Goal: Navigation & Orientation: Find specific page/section

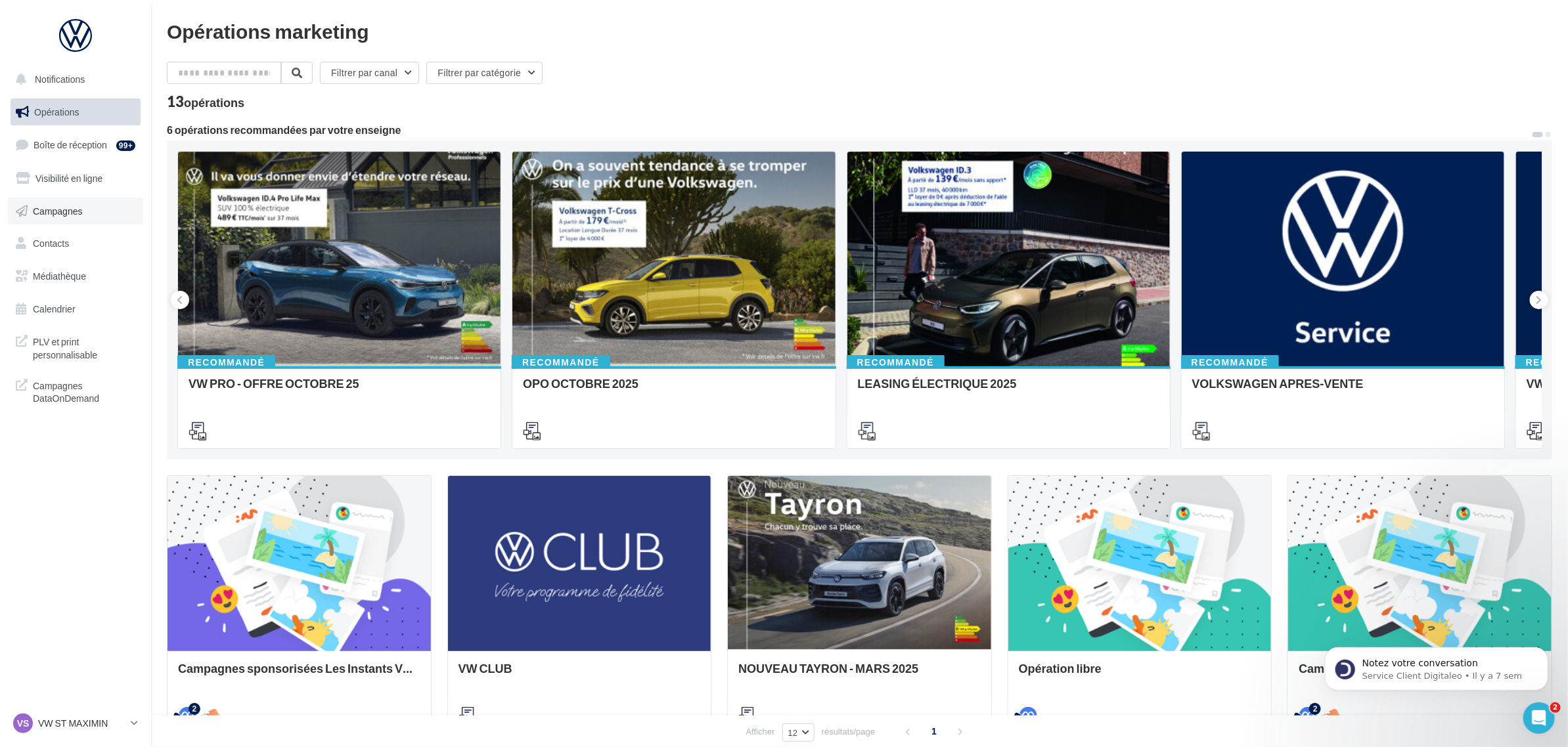
click at [74, 215] on span "Campagnes" at bounding box center [58, 210] width 50 height 11
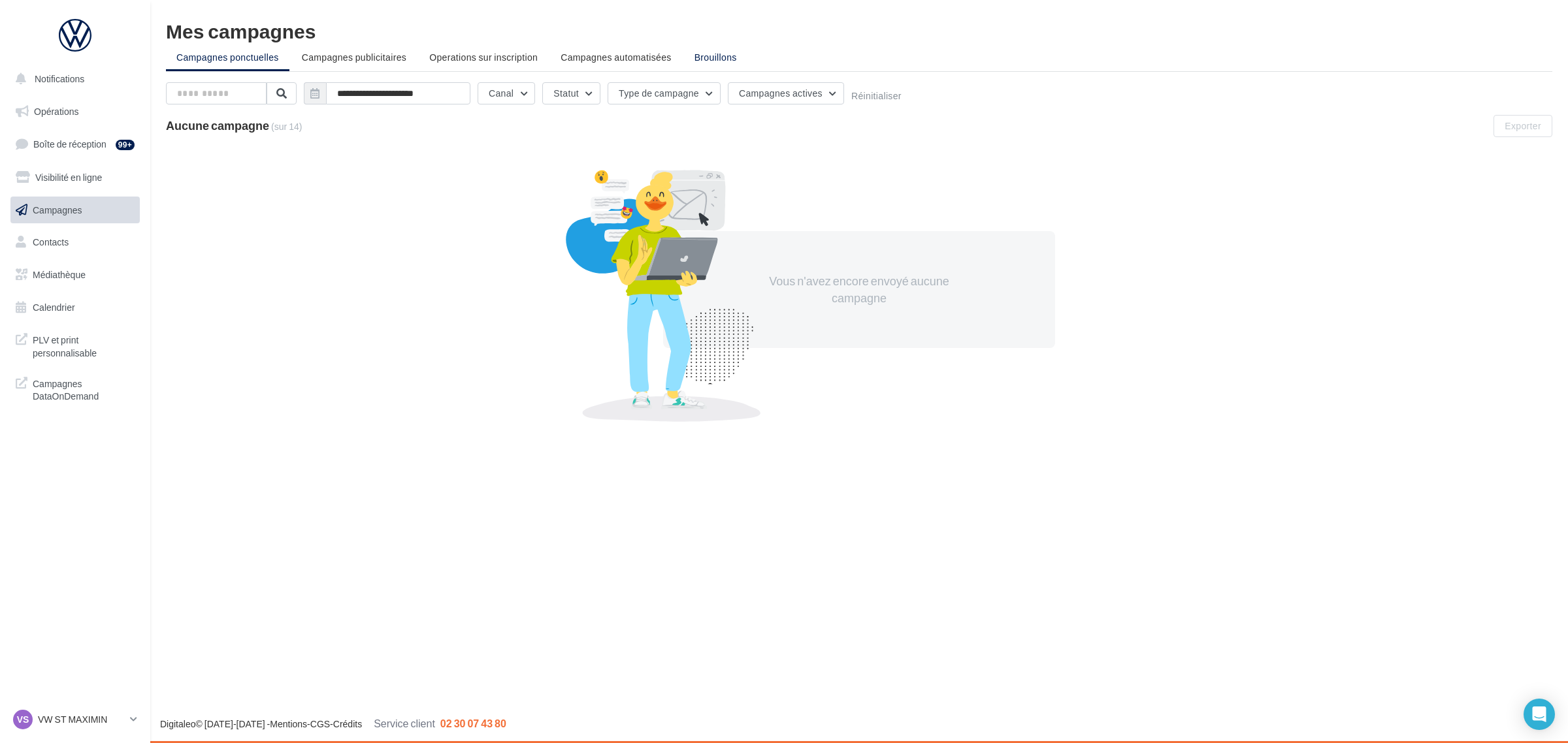
click at [715, 60] on span "Brouillons" at bounding box center [715, 57] width 42 height 11
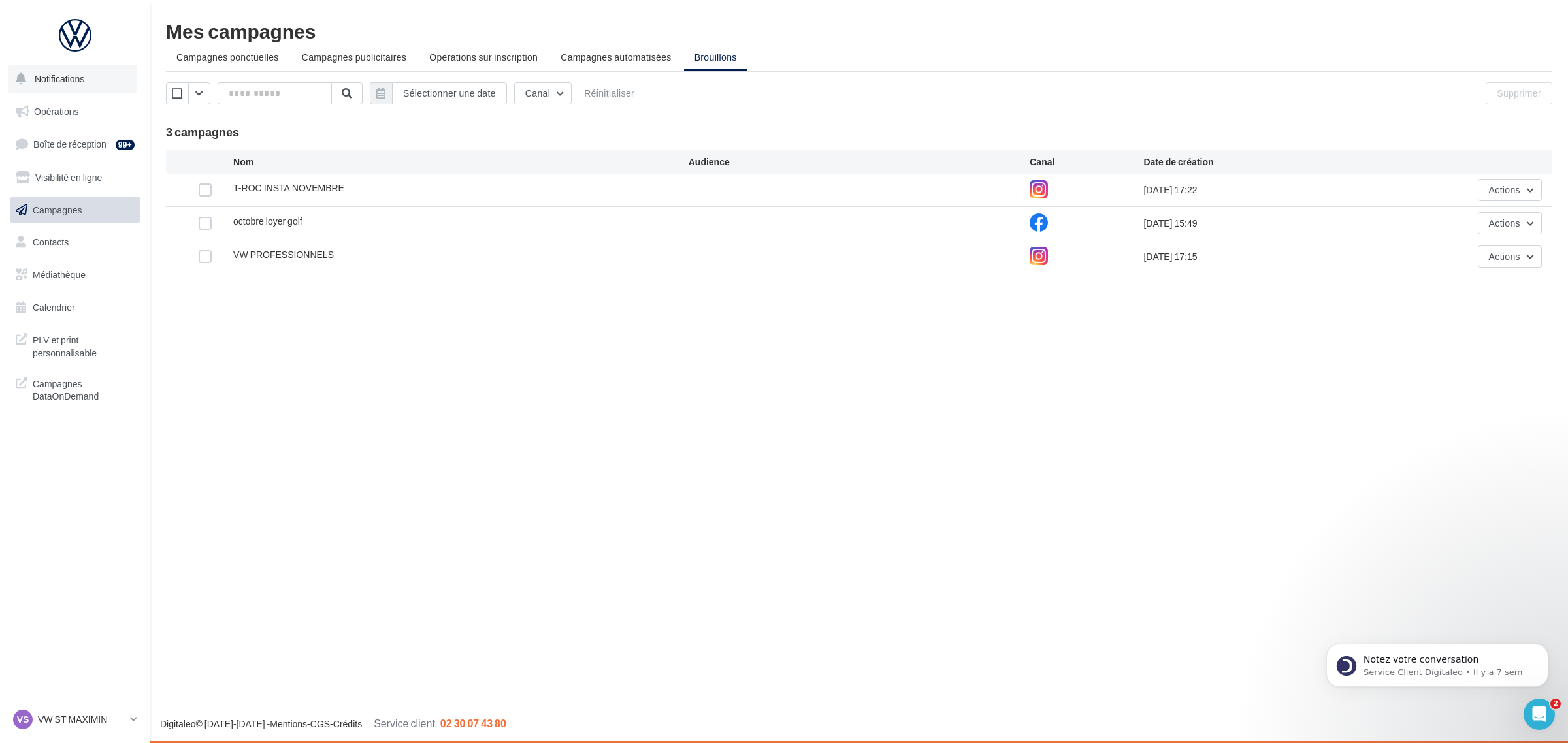
click at [62, 75] on span "Notifications" at bounding box center [60, 79] width 49 height 11
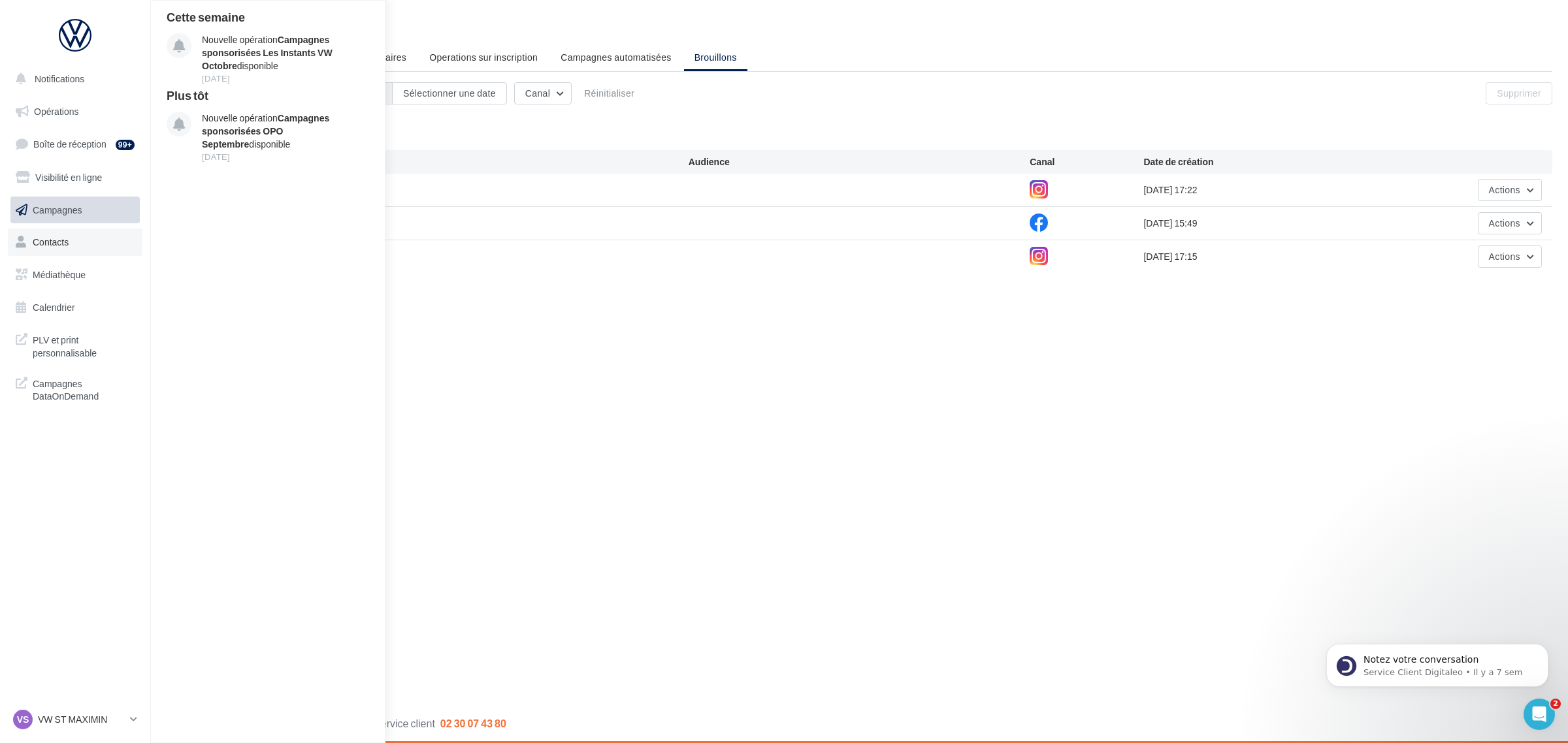
click at [53, 230] on link "Contacts" at bounding box center [75, 242] width 134 height 28
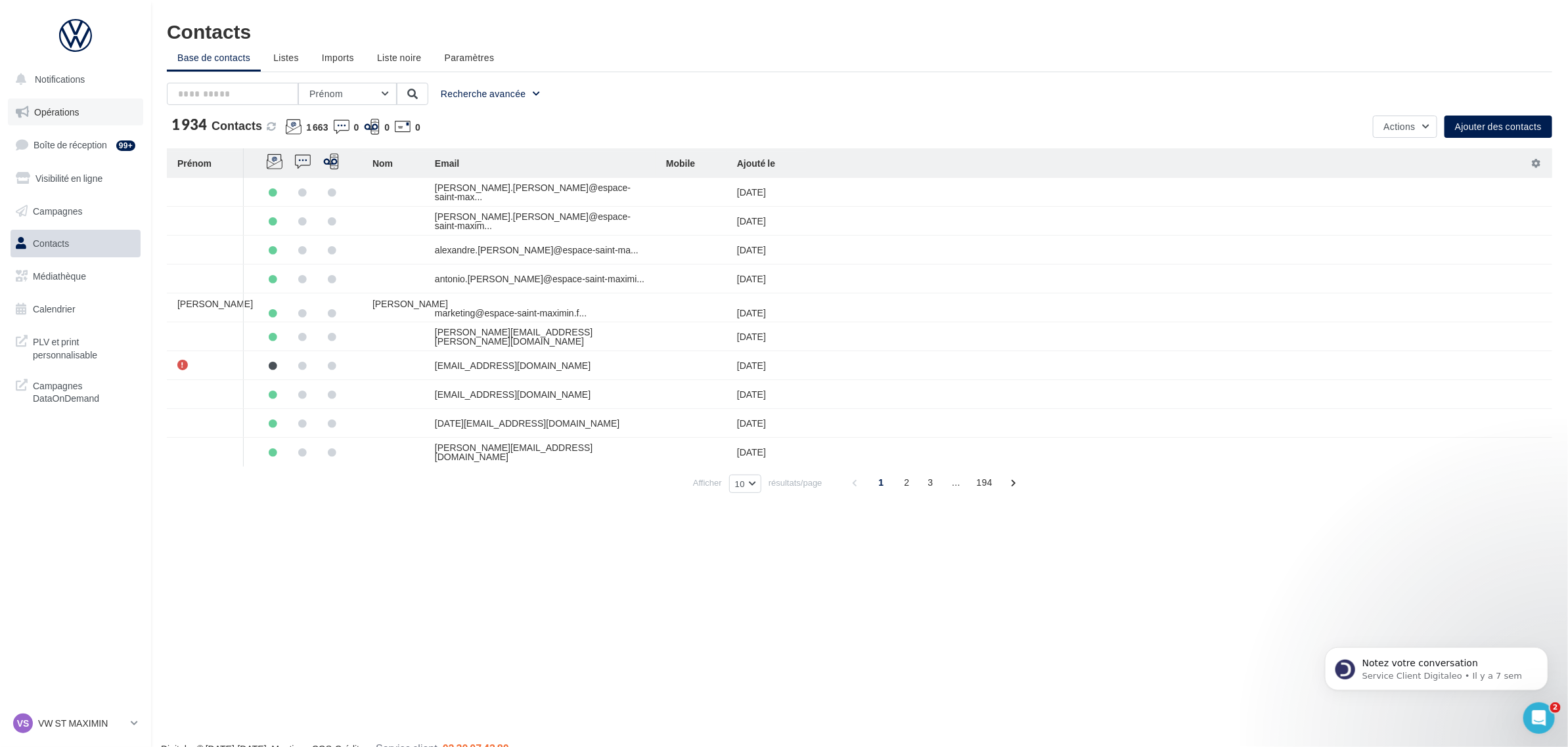
click at [65, 112] on span "Opérations" at bounding box center [57, 112] width 45 height 11
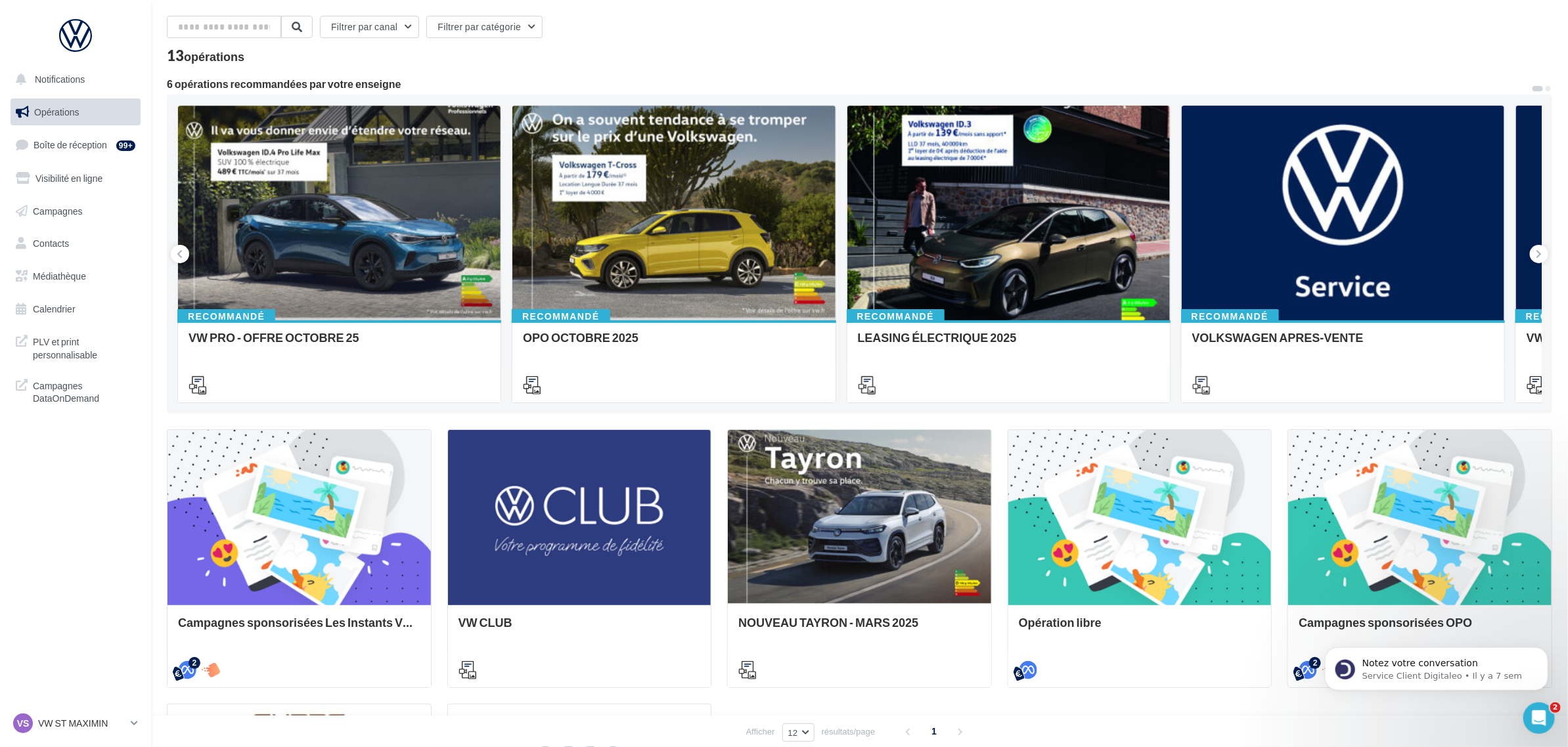
scroll to position [42, 0]
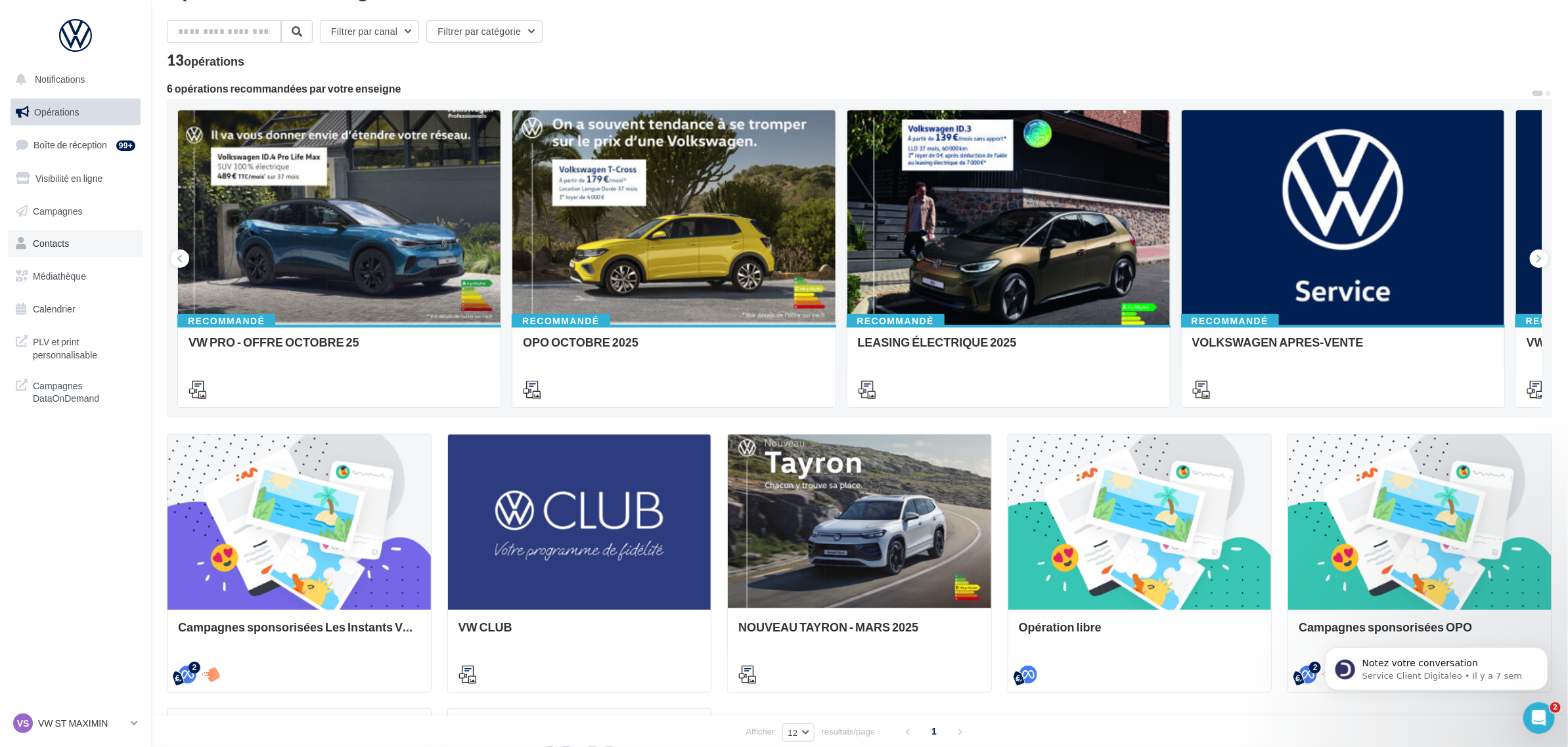
click at [87, 246] on link "Contacts" at bounding box center [75, 244] width 135 height 28
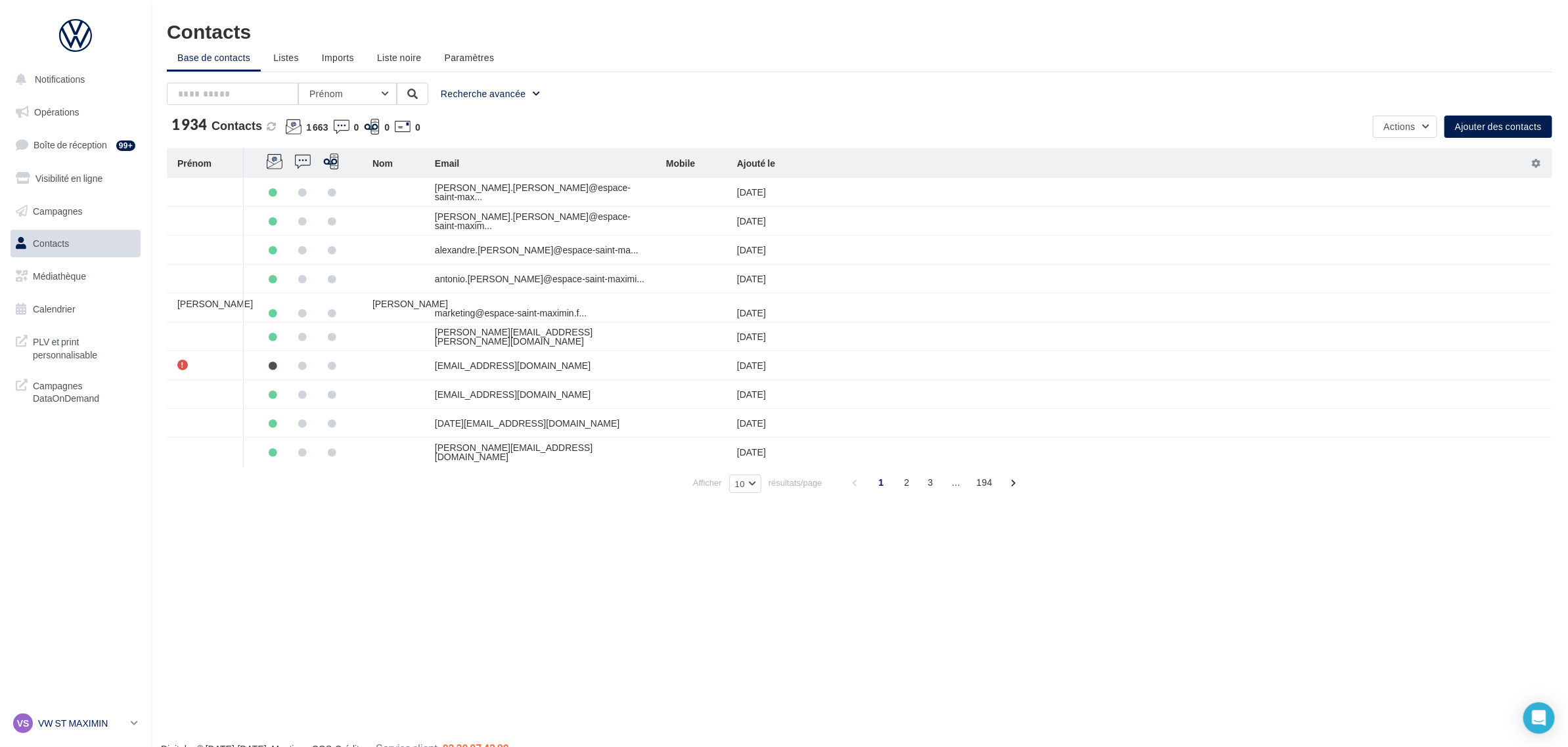
click at [47, 723] on p "VW ST MAXIMIN" at bounding box center [82, 724] width 87 height 13
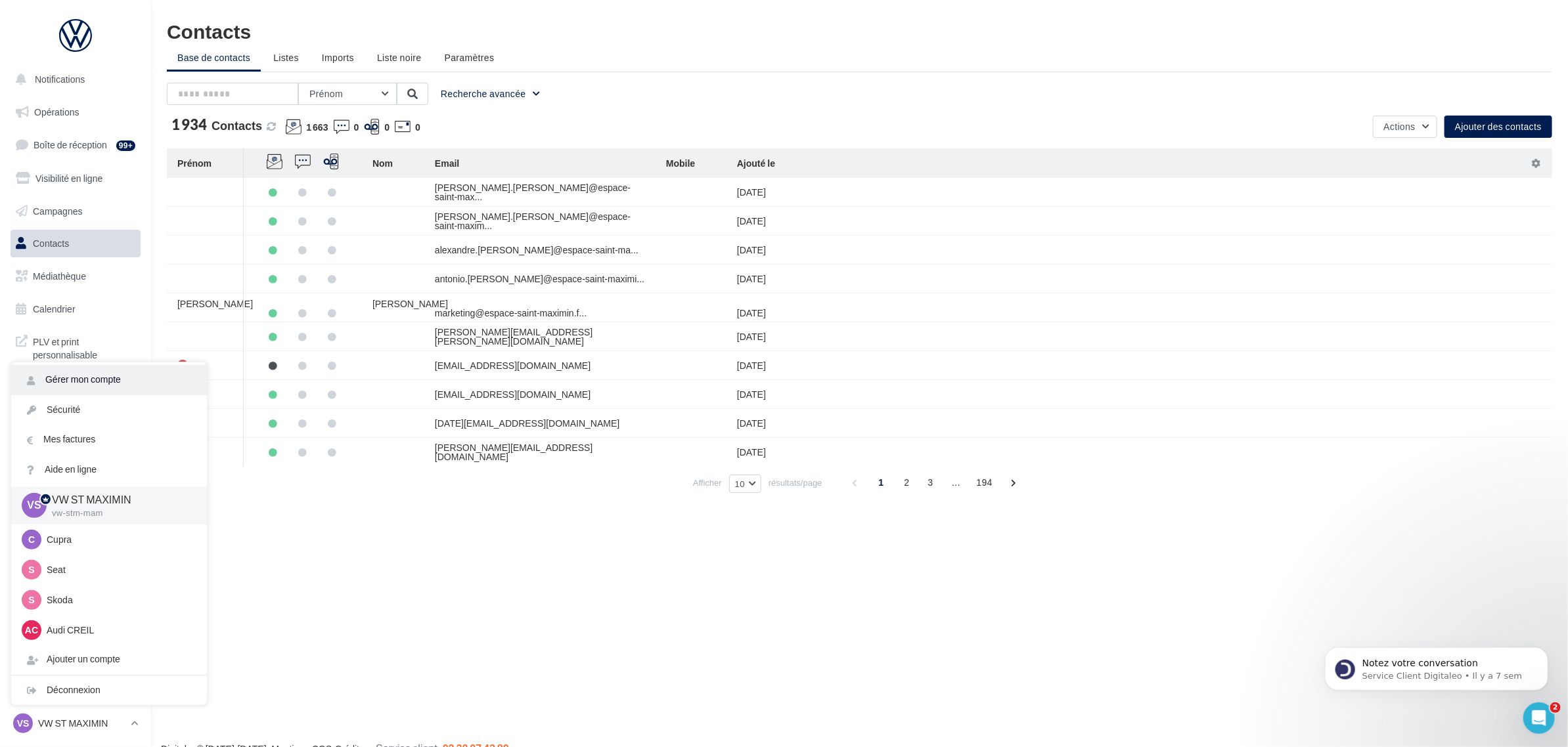
click at [149, 382] on link "Gérer mon compte" at bounding box center [109, 379] width 196 height 30
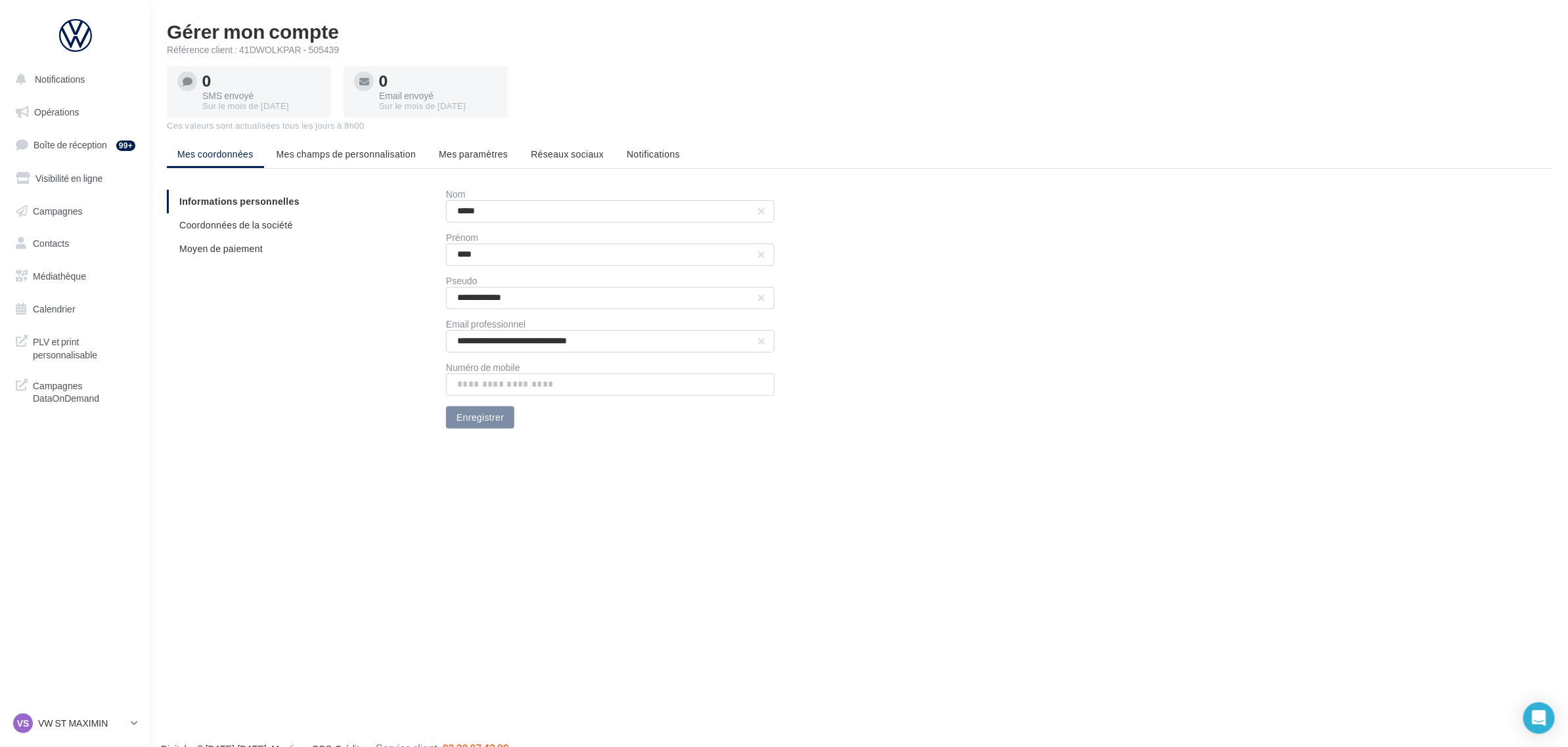
click at [257, 50] on div "Référence client : 41DWOLKPAR - 505439" at bounding box center [860, 50] width 1386 height 13
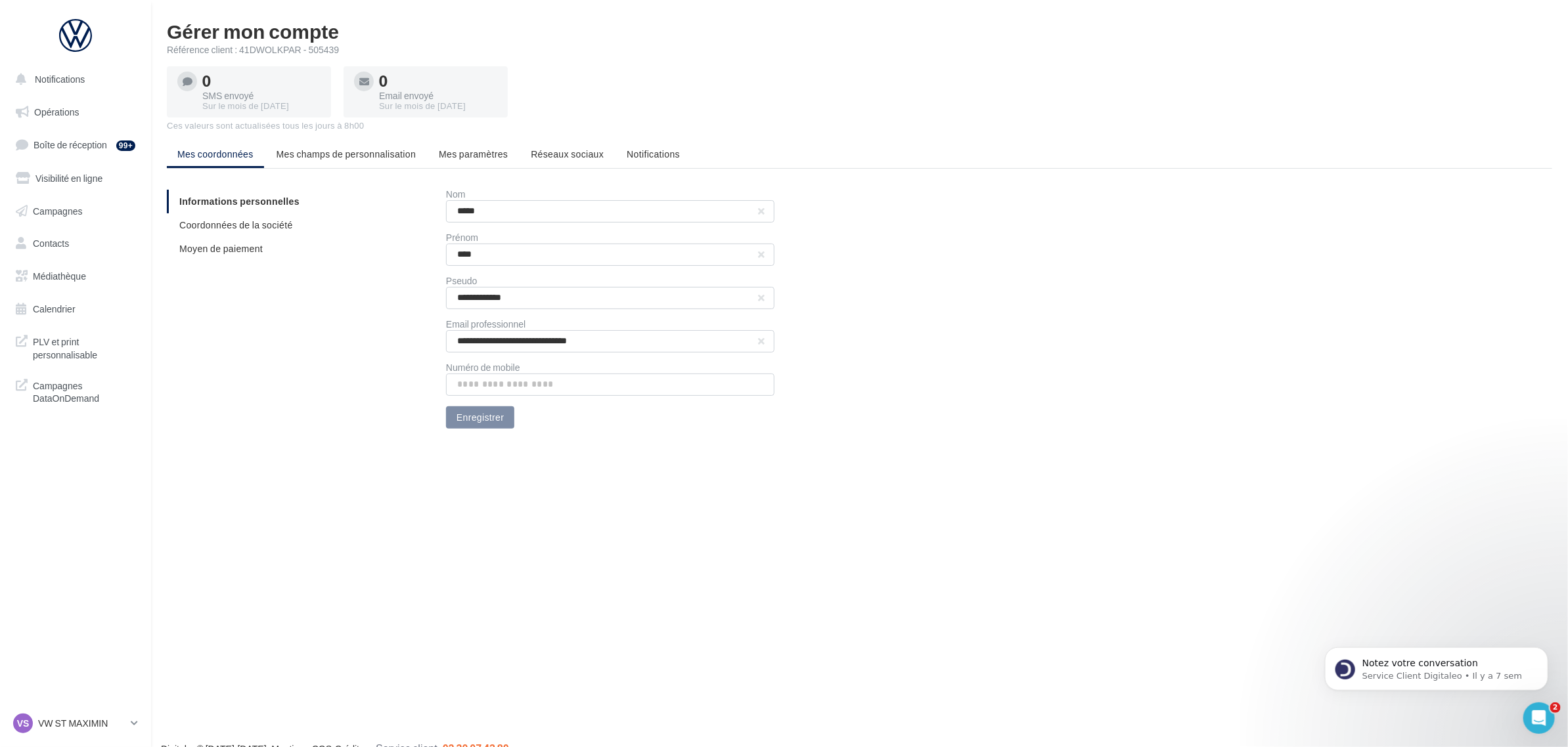
click at [323, 46] on div "Référence client : 41DWOLKPAR - 505439" at bounding box center [860, 50] width 1386 height 13
click at [70, 109] on span "Opérations" at bounding box center [57, 112] width 45 height 11
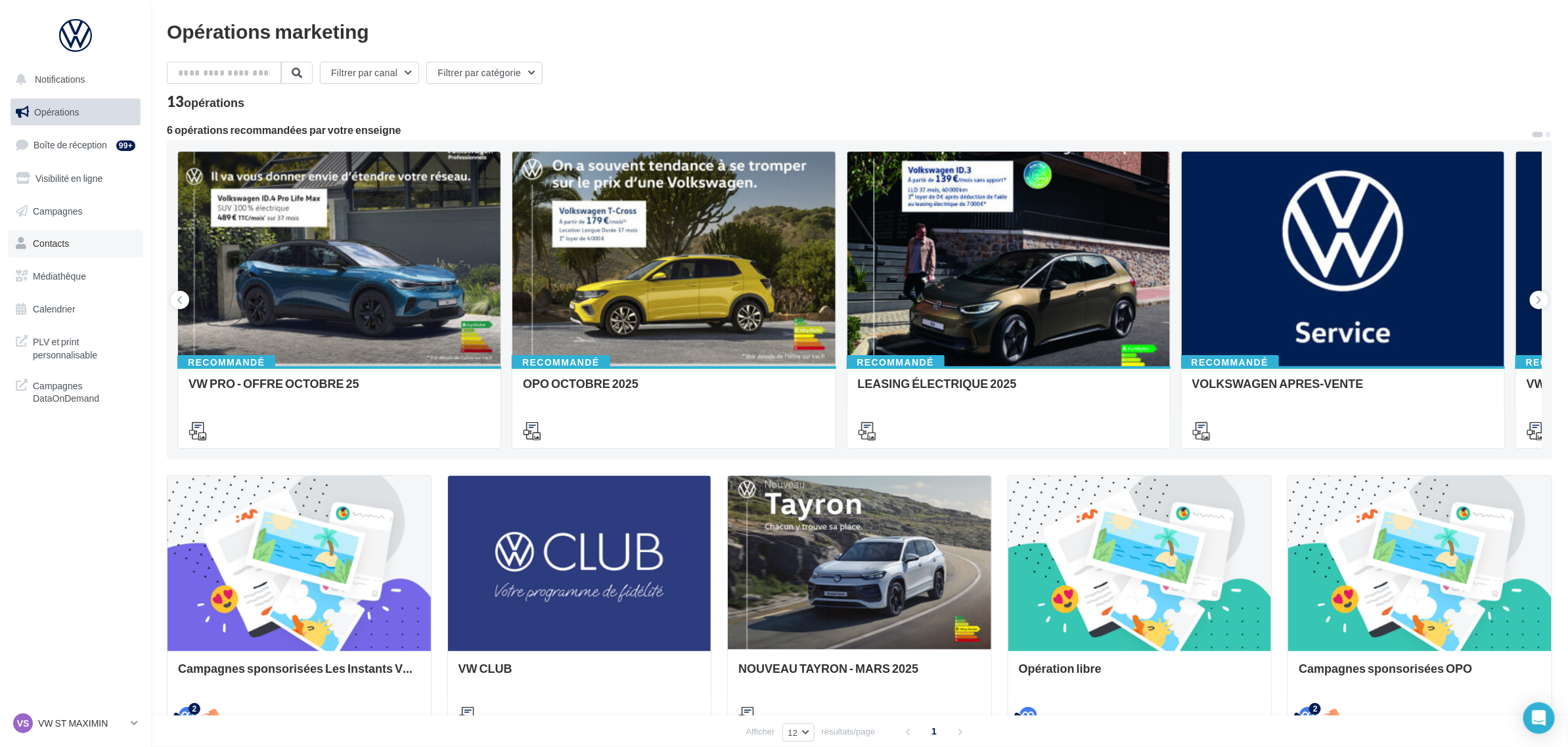
click at [107, 248] on link "Contacts" at bounding box center [75, 244] width 135 height 28
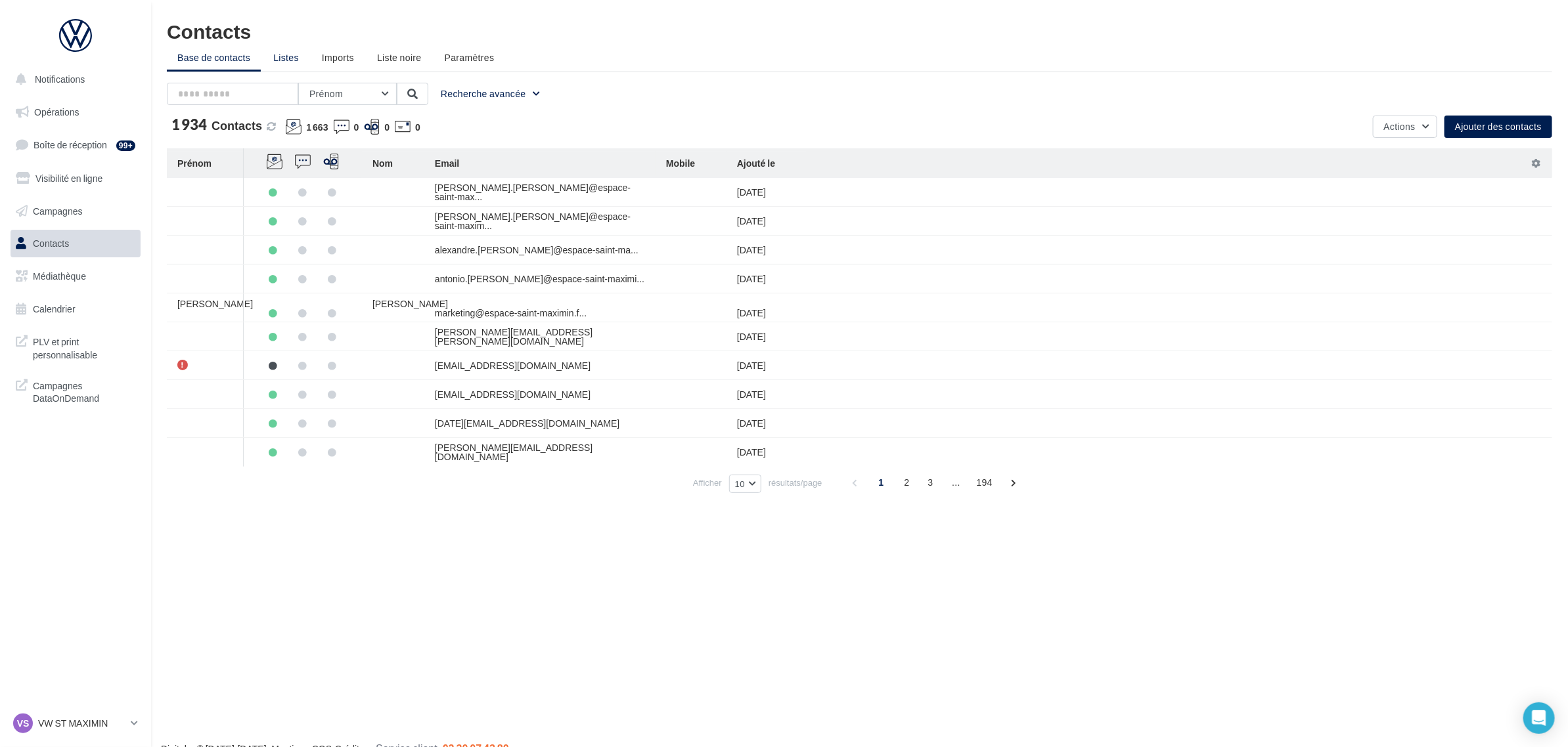
click at [276, 54] on span "Listes" at bounding box center [286, 58] width 26 height 11
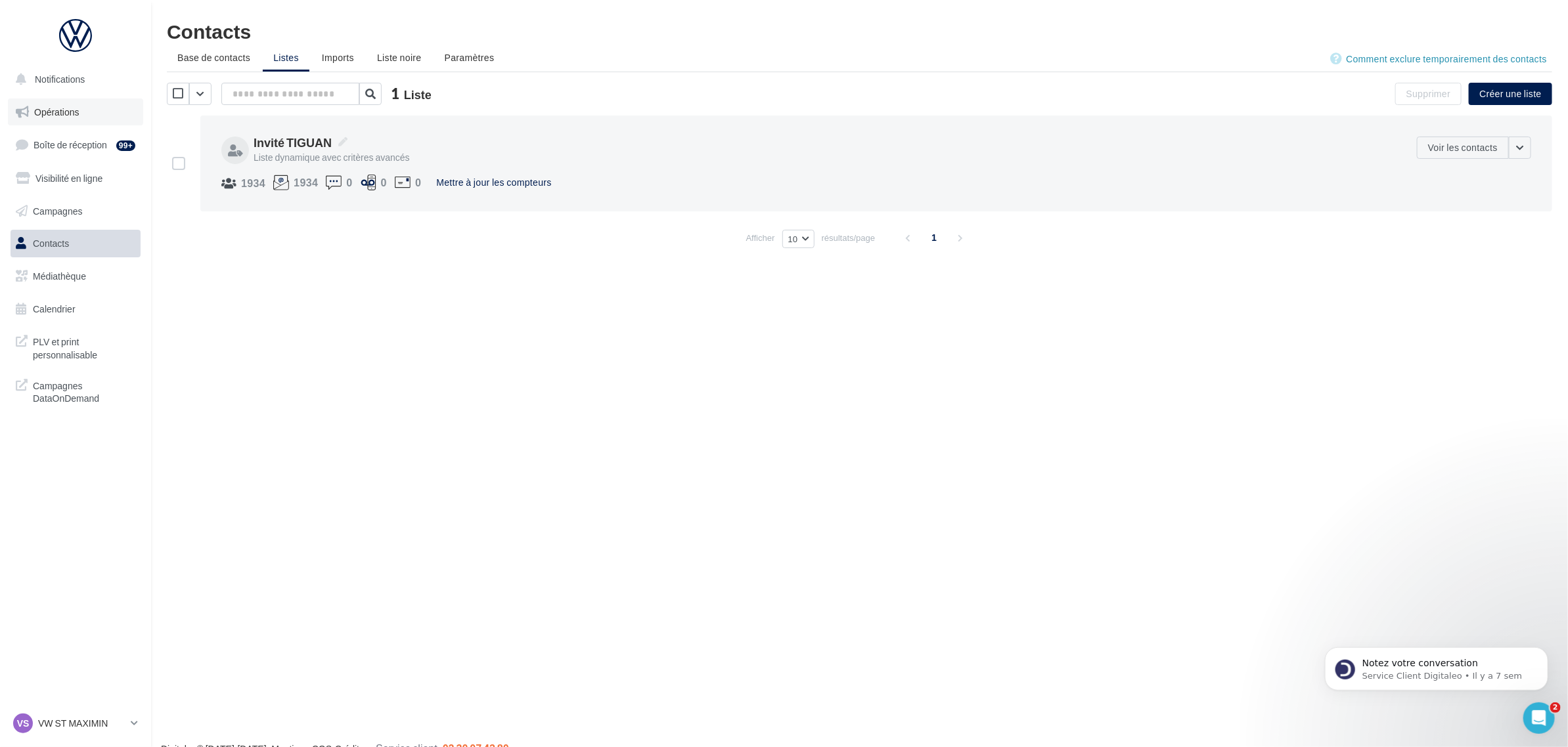
click at [113, 125] on link "Opérations" at bounding box center [75, 112] width 135 height 28
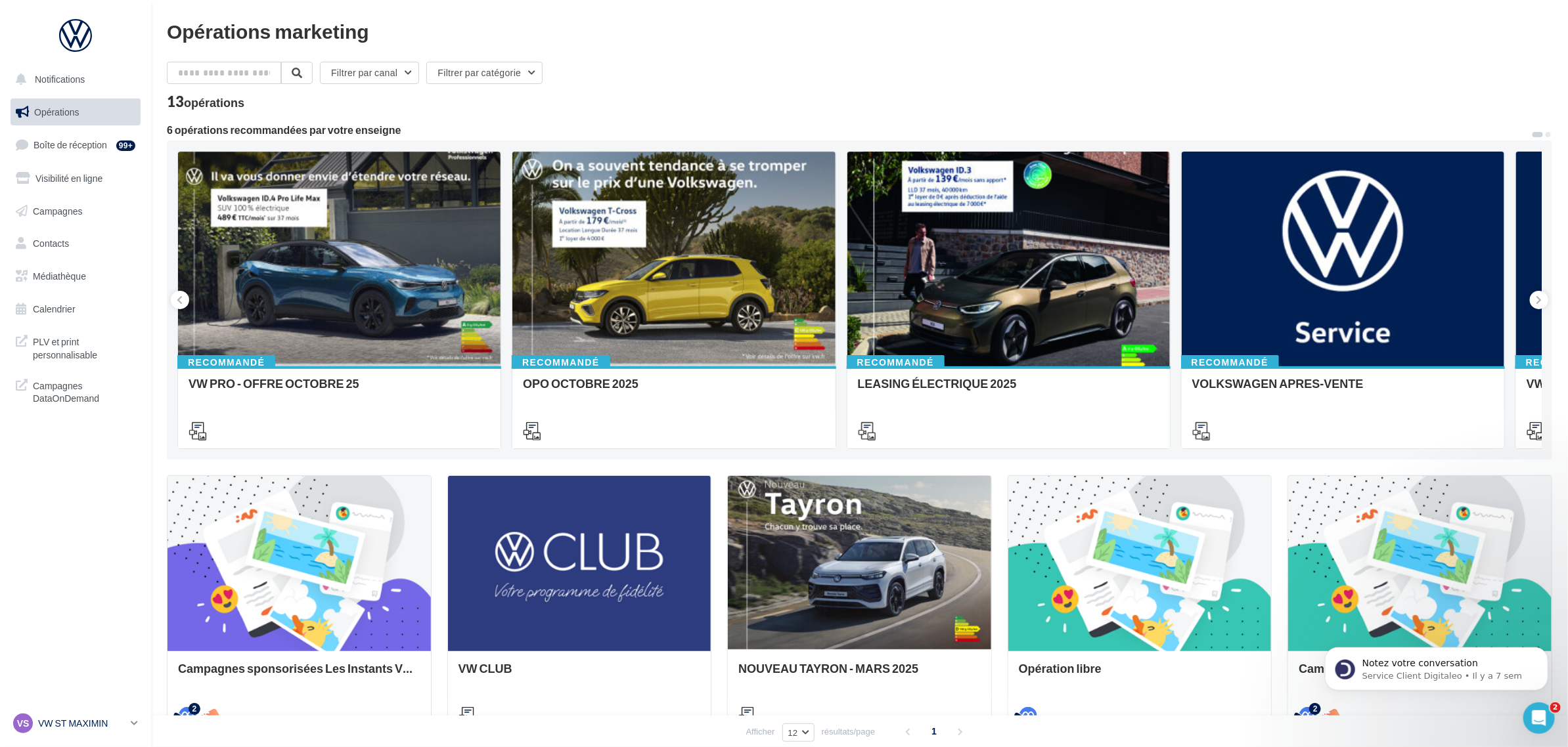
click at [86, 719] on p "VW ST MAXIMIN" at bounding box center [82, 724] width 87 height 13
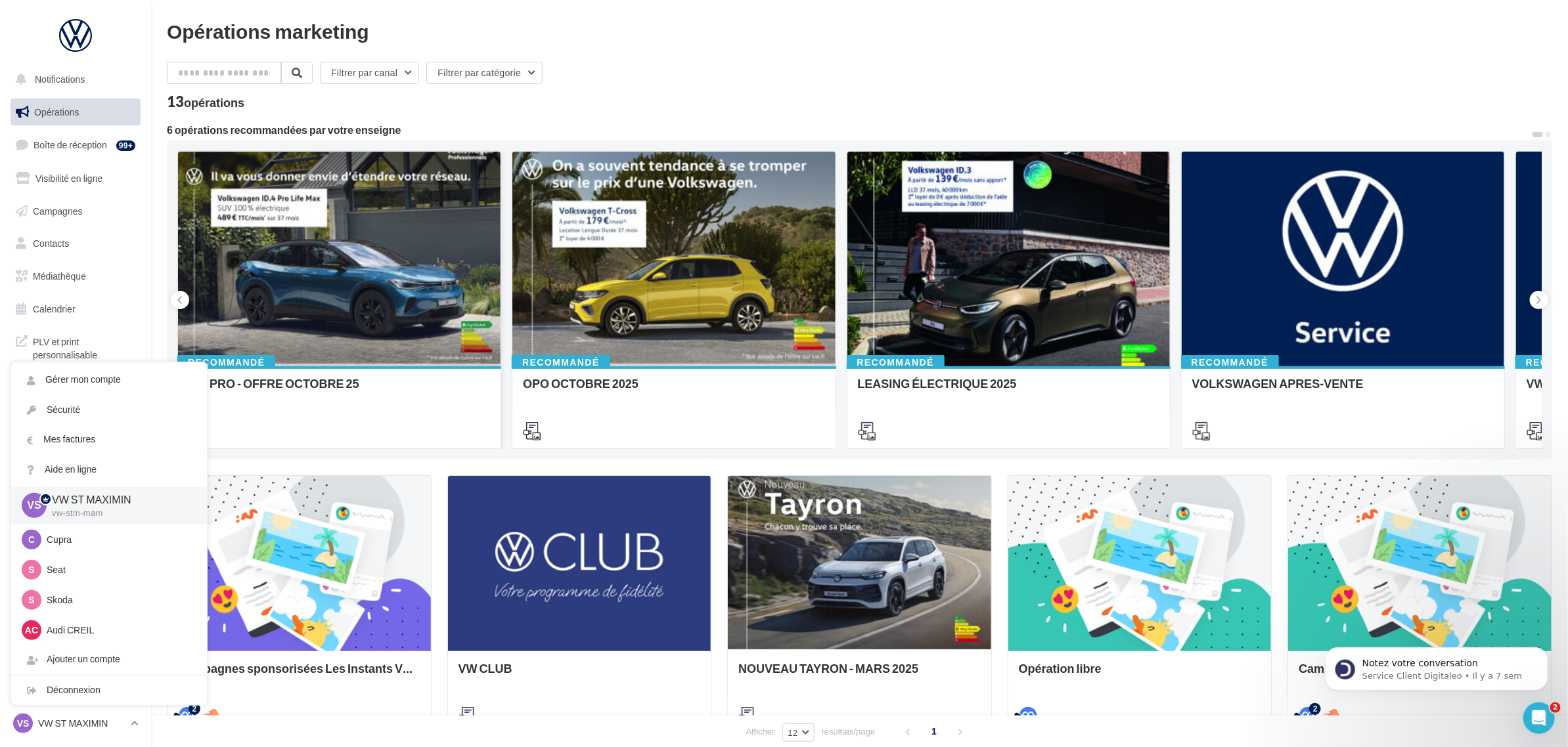
click at [257, 448] on div "Recommandé VW PRO - OFFRE OCTOBRE 25" at bounding box center [339, 300] width 324 height 298
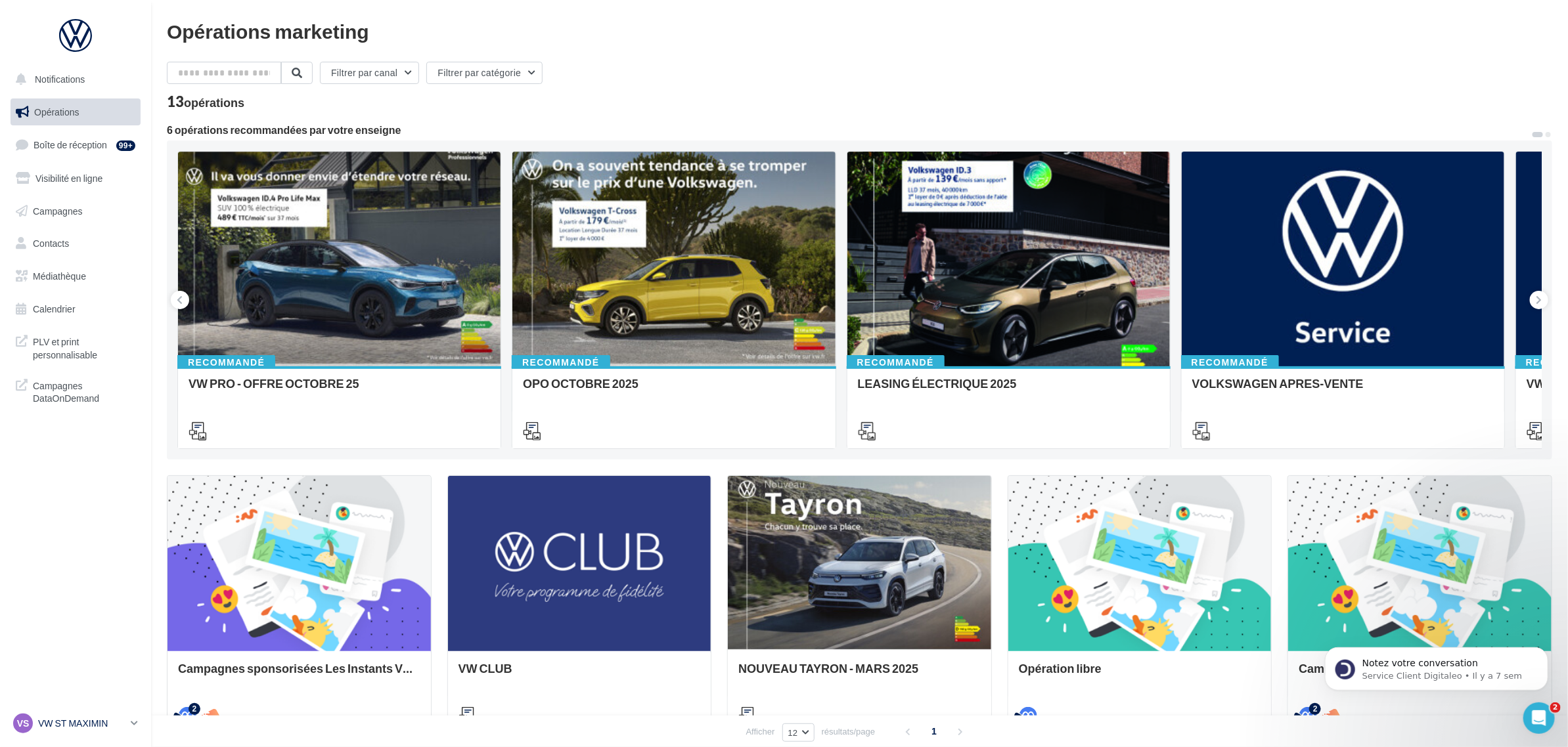
click at [61, 723] on p "VW ST MAXIMIN" at bounding box center [82, 724] width 87 height 13
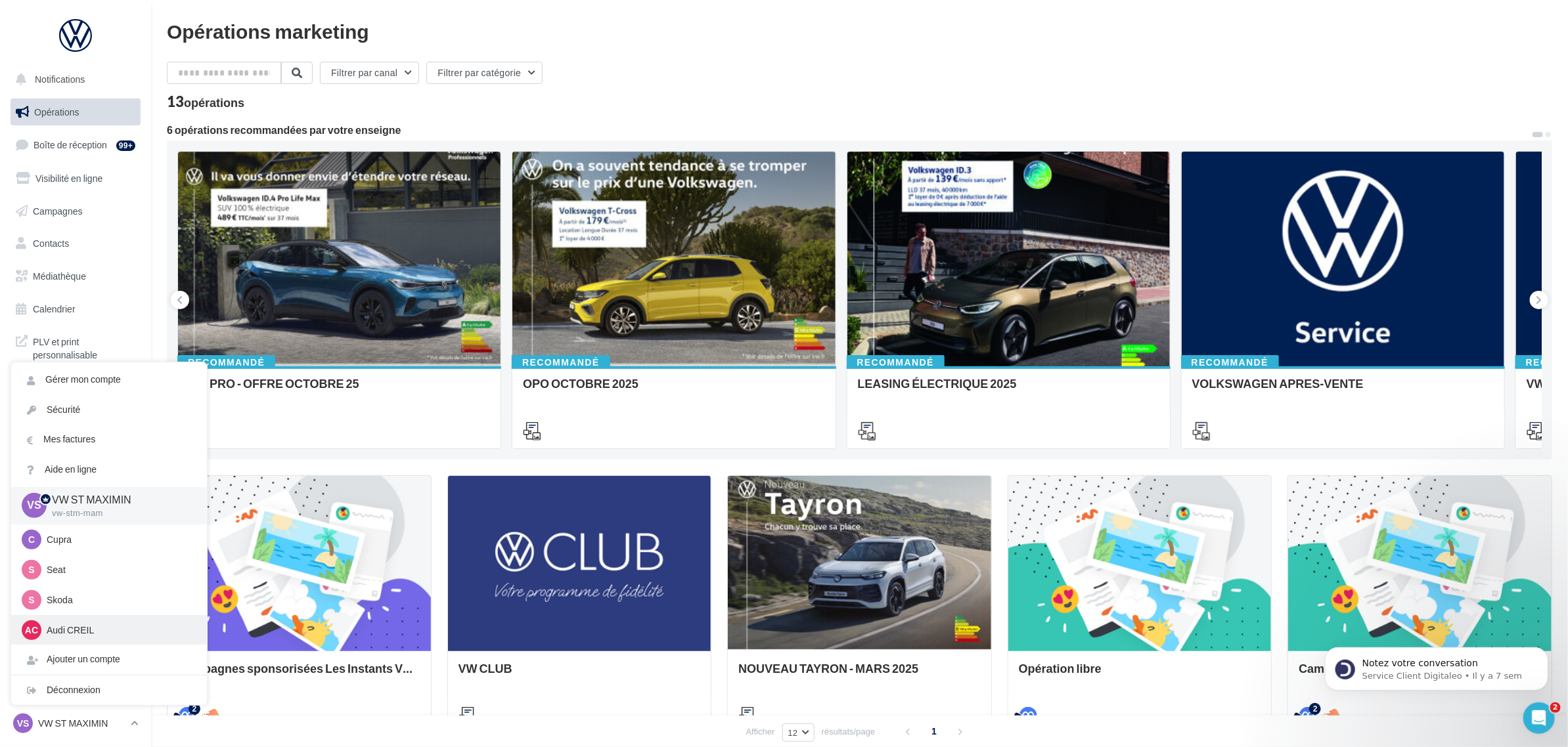
click at [74, 637] on p "Audi CREIL" at bounding box center [118, 630] width 145 height 13
